Goal: Task Accomplishment & Management: Manage account settings

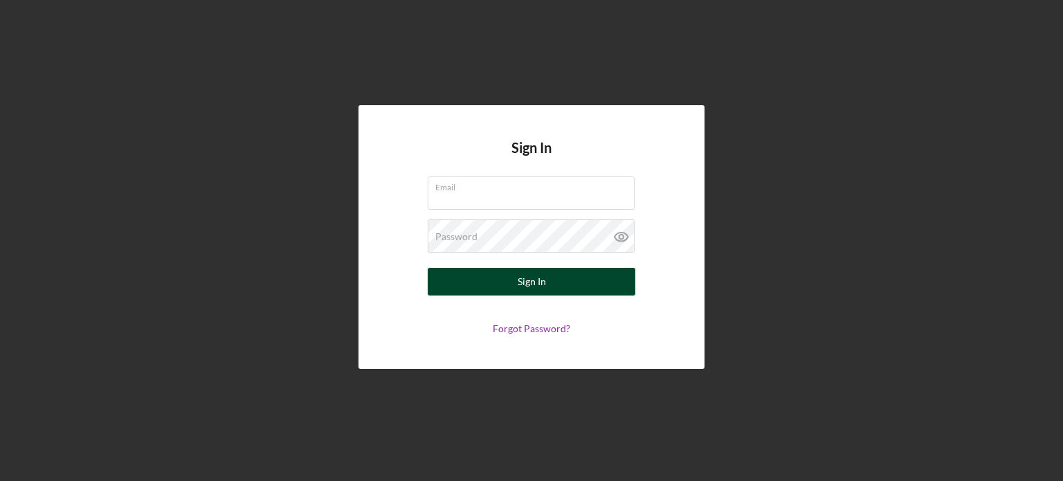
type input "[EMAIL_ADDRESS][DOMAIN_NAME]"
click at [532, 285] on div "Sign In" at bounding box center [532, 282] width 28 height 28
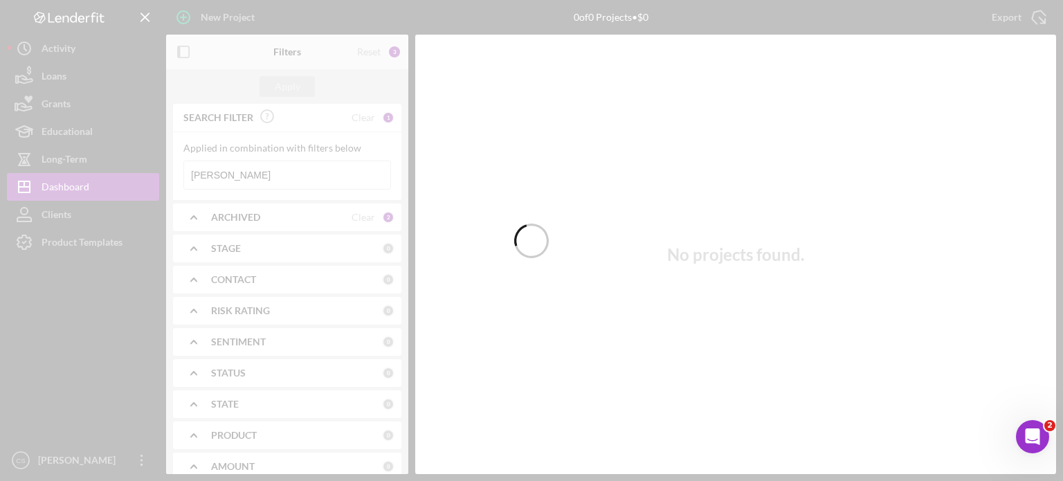
click at [230, 174] on div at bounding box center [531, 240] width 1063 height 481
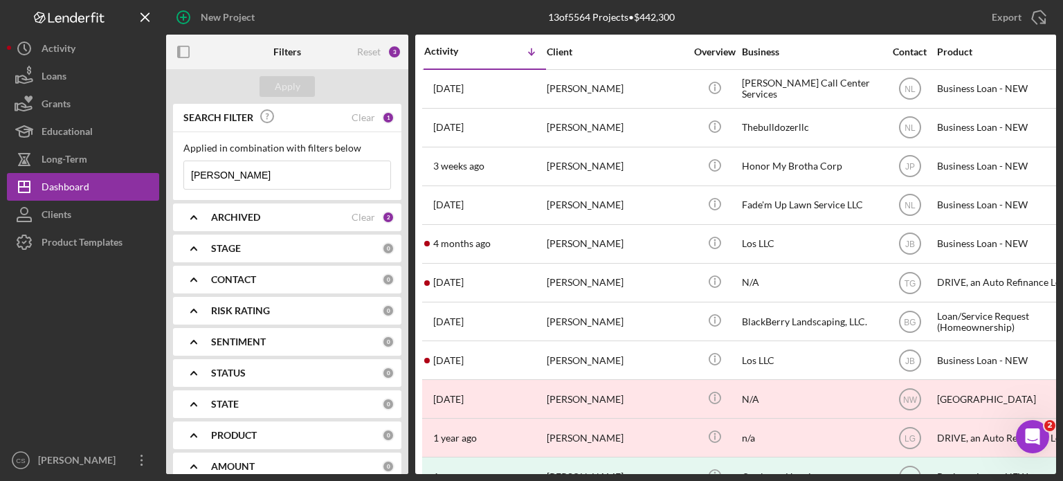
drag, startPoint x: 230, startPoint y: 174, endPoint x: 161, endPoint y: 171, distance: 69.3
click at [161, 171] on div "New Project 13 of 5564 Projects • $442,300 [PERSON_NAME] Export Icon/Export Fil…" at bounding box center [532, 237] width 1050 height 474
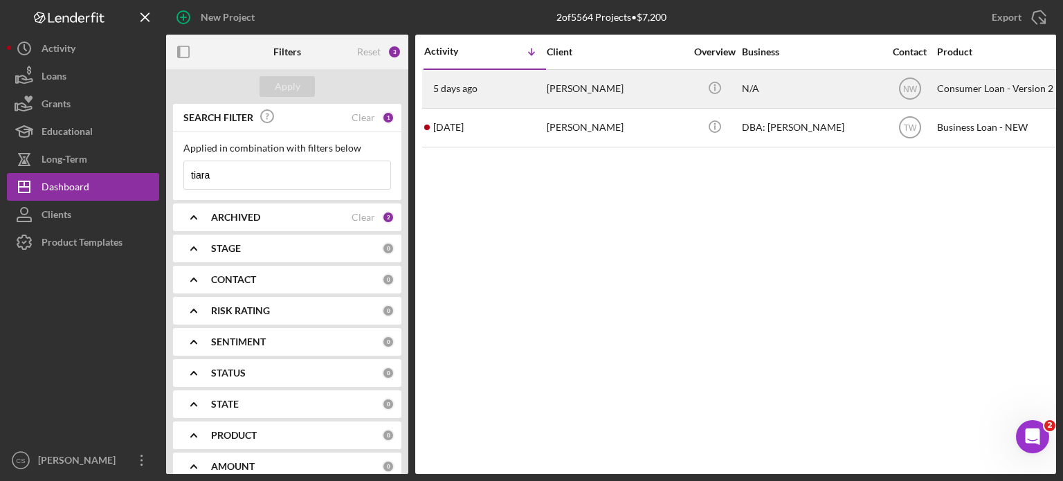
type input "tiara"
click at [460, 91] on time "5 days ago" at bounding box center [455, 88] width 44 height 11
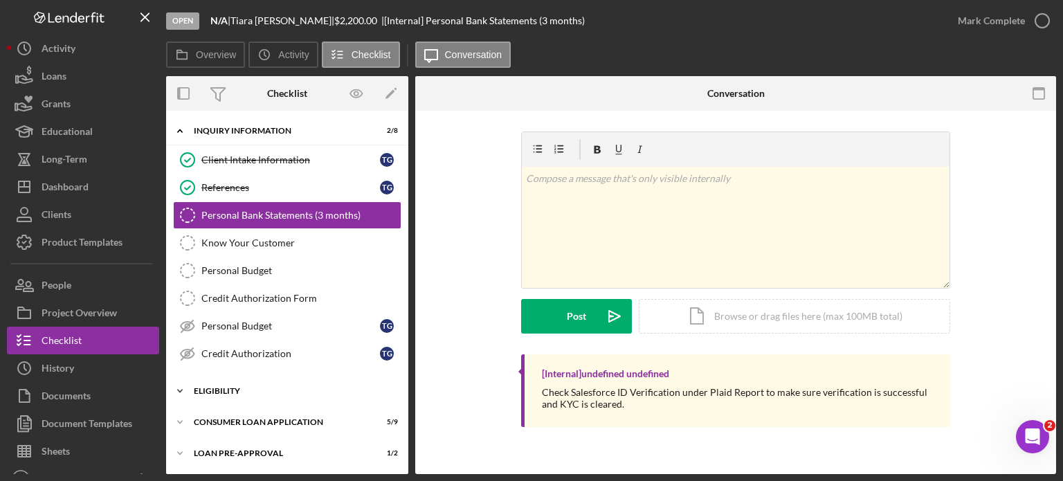
click at [174, 387] on icon "Icon/Expander" at bounding box center [180, 391] width 28 height 28
click at [232, 398] on div "My Credit Compass" at bounding box center [300, 447] width 199 height 11
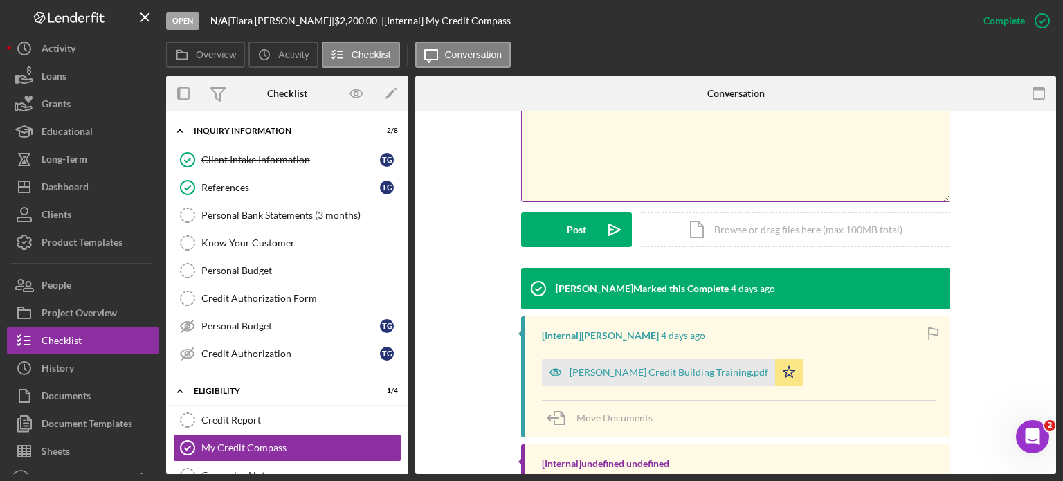
scroll to position [346, 0]
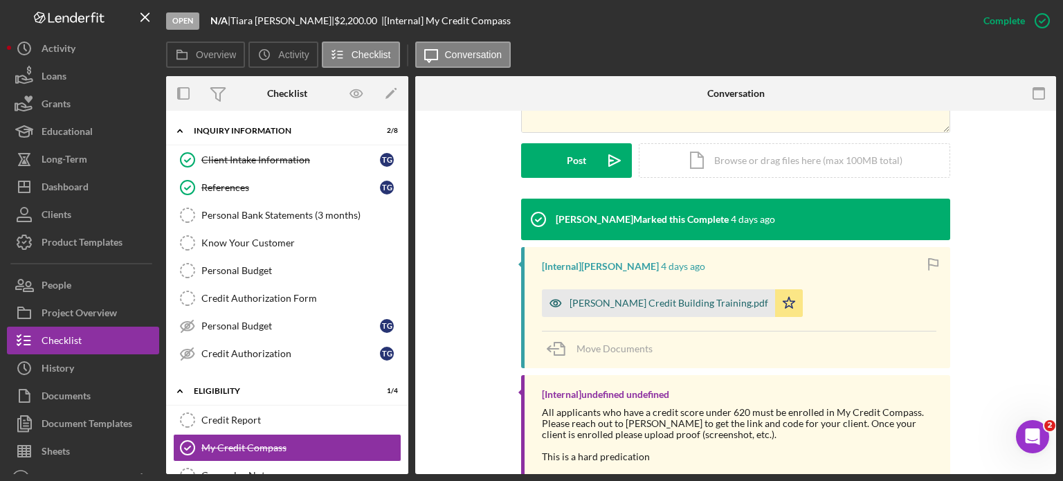
click at [636, 303] on div "[PERSON_NAME] Credit Building Training.pdf" at bounding box center [669, 303] width 199 height 11
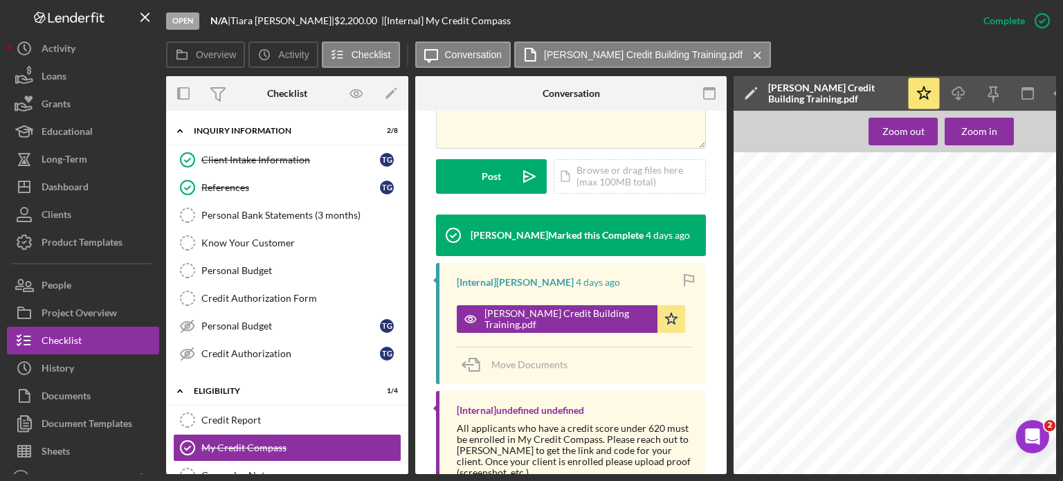
scroll to position [0, 0]
click at [1005, 21] on icon "button" at bounding box center [1042, 20] width 35 height 35
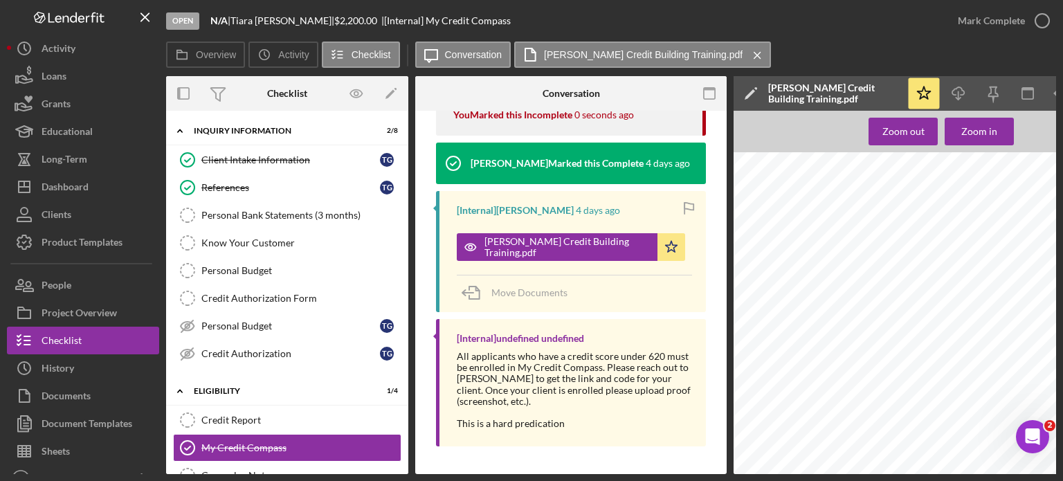
scroll to position [155, 0]
